Goal: Find specific fact: Find specific fact

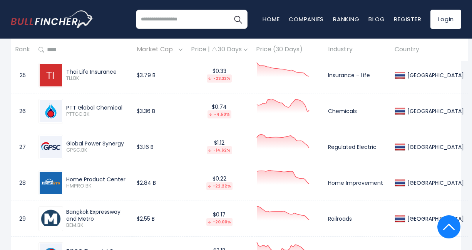
scroll to position [1237, 0]
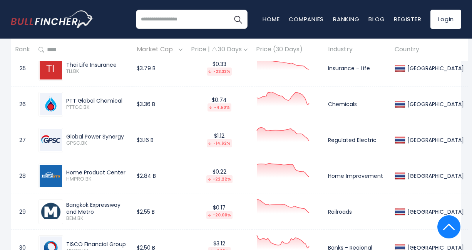
click at [105, 133] on div "Global Power Synergy" at bounding box center [97, 136] width 62 height 7
drag, startPoint x: 128, startPoint y: 128, endPoint x: 67, endPoint y: 125, distance: 61.3
click at [67, 127] on div "Global Power Synergy GPSC.BK" at bounding box center [84, 139] width 90 height 25
copy div "Global Power Synergy"
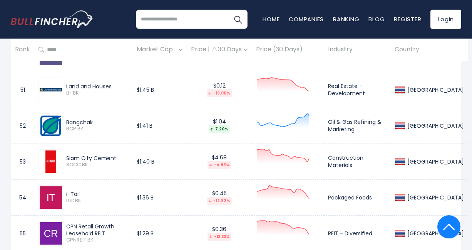
scroll to position [2172, 0]
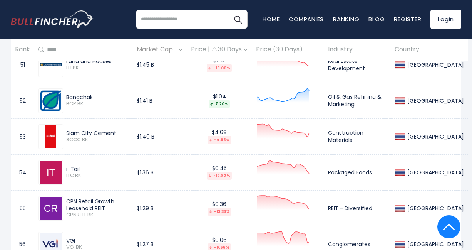
click at [81, 165] on div "i-Tail" at bounding box center [97, 168] width 62 height 7
click at [51, 161] on img at bounding box center [51, 172] width 22 height 22
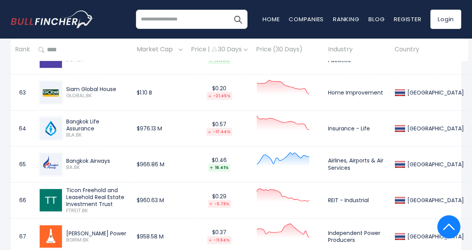
scroll to position [2584, 0]
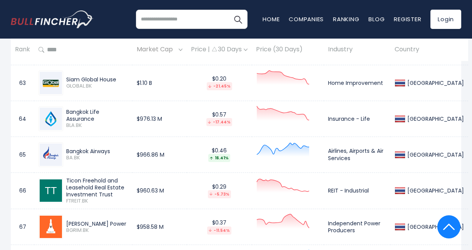
drag, startPoint x: 113, startPoint y: 182, endPoint x: 66, endPoint y: 168, distance: 49.5
click at [66, 177] on div "Ticon Freehold and Leasehold Real Estate Investment Trust" at bounding box center [97, 187] width 62 height 21
copy div "Ticon Freehold and Leasehold Real Estate Investment Trust"
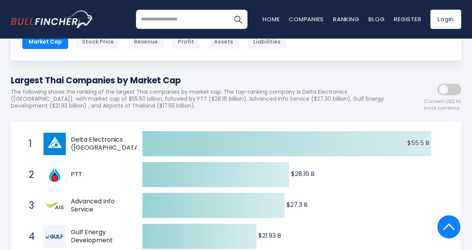
scroll to position [0, 0]
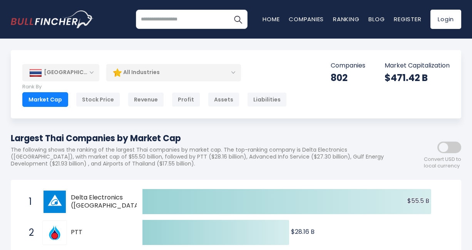
click at [239, 163] on p "The following shows the ranking of the largest Thai companies by market cap. Th…" at bounding box center [201, 156] width 381 height 21
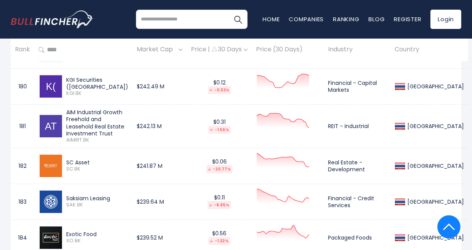
scroll to position [6782, 0]
